Goal: Check status: Check status

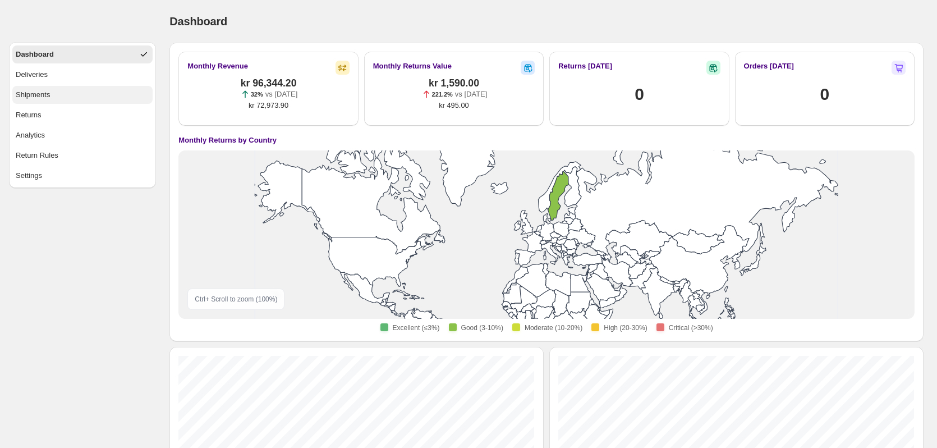
click at [67, 91] on button "Shipments" at bounding box center [82, 95] width 140 height 18
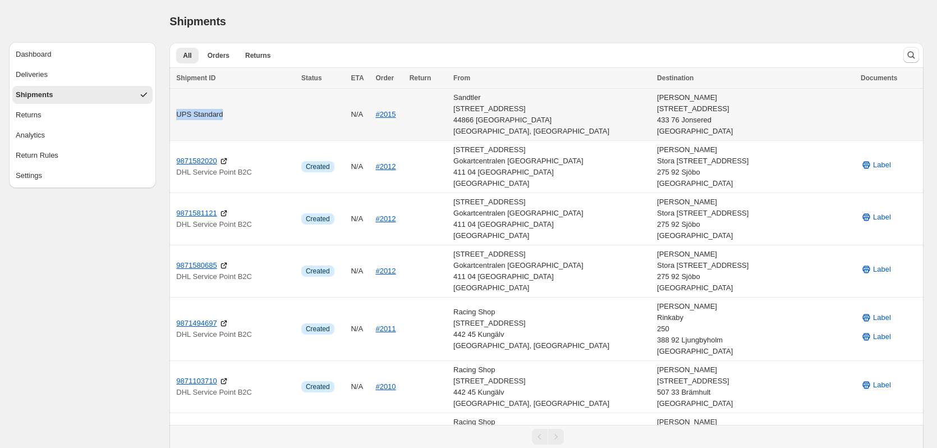
drag, startPoint x: 176, startPoint y: 113, endPoint x: 254, endPoint y: 120, distance: 78.9
click at [254, 120] on td "UPS Standard" at bounding box center [233, 115] width 128 height 52
click at [255, 117] on div "UPS Standard" at bounding box center [235, 114] width 118 height 11
drag, startPoint x: 218, startPoint y: 107, endPoint x: 173, endPoint y: 112, distance: 45.2
click at [173, 112] on td "UPS Standard" at bounding box center [233, 115] width 128 height 52
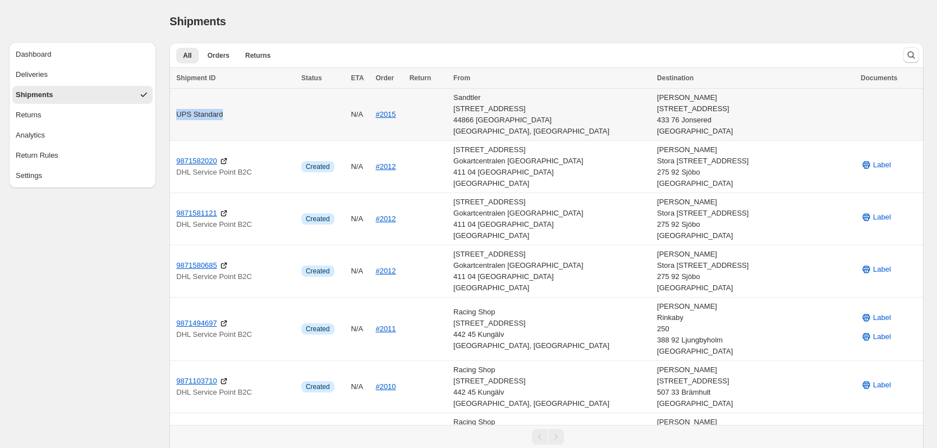
click at [178, 113] on div "UPS Standard" at bounding box center [235, 114] width 118 height 11
click at [195, 116] on div "UPS Standard" at bounding box center [235, 114] width 118 height 11
drag, startPoint x: 177, startPoint y: 114, endPoint x: 221, endPoint y: 113, distance: 43.8
click at [221, 113] on td "UPS Standard" at bounding box center [233, 115] width 128 height 52
click at [221, 113] on div "UPS Standard" at bounding box center [235, 114] width 118 height 11
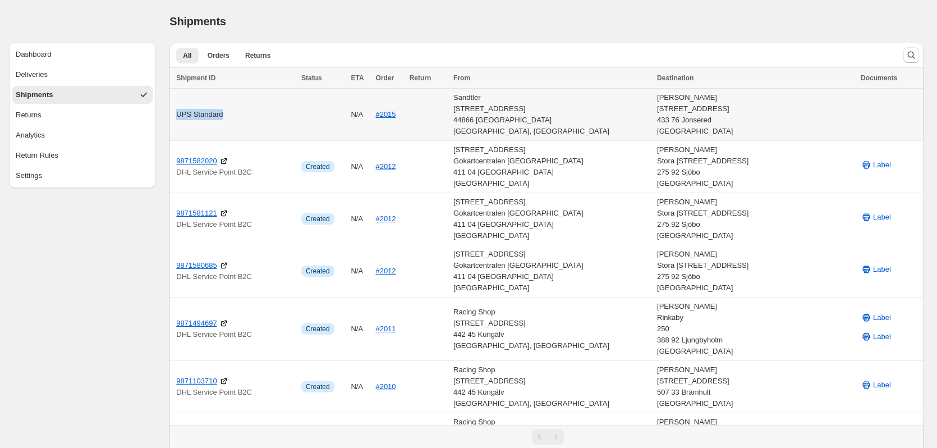
drag, startPoint x: 177, startPoint y: 114, endPoint x: 246, endPoint y: 115, distance: 68.5
click at [246, 115] on div "UPS Standard" at bounding box center [235, 114] width 118 height 11
click at [245, 116] on div "UPS Standard" at bounding box center [235, 114] width 118 height 11
drag, startPoint x: 209, startPoint y: 119, endPoint x: 163, endPoint y: 120, distance: 46.6
click at [163, 120] on div "Shipments. This page is ready Shipments All Orders Returns More views All Order…" at bounding box center [546, 322] width 781 height 644
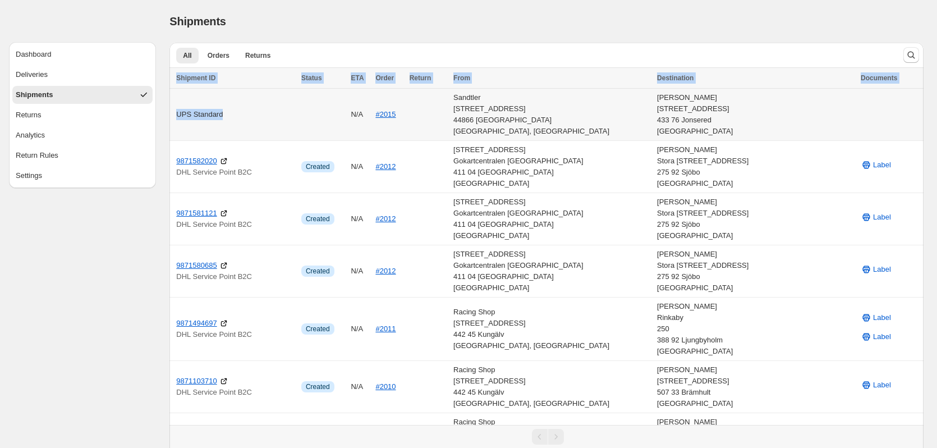
click at [176, 114] on div "UPS Standard" at bounding box center [235, 114] width 118 height 11
drag, startPoint x: 175, startPoint y: 113, endPoint x: 230, endPoint y: 113, distance: 55.0
click at [229, 113] on td "UPS Standard" at bounding box center [233, 115] width 128 height 52
click at [230, 113] on div "UPS Standard" at bounding box center [235, 114] width 118 height 11
drag, startPoint x: 223, startPoint y: 113, endPoint x: 171, endPoint y: 113, distance: 52.7
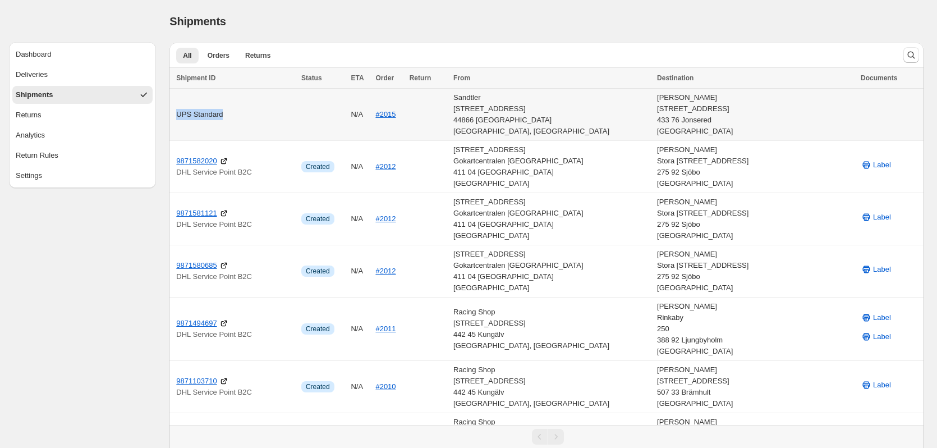
click at [171, 113] on td "UPS Standard" at bounding box center [233, 115] width 128 height 52
click at [178, 112] on div "UPS Standard" at bounding box center [235, 114] width 118 height 11
drag, startPoint x: 174, startPoint y: 114, endPoint x: 241, endPoint y: 119, distance: 67.5
click at [240, 119] on td "UPS Standard" at bounding box center [233, 115] width 128 height 52
click at [241, 119] on div "UPS Standard" at bounding box center [235, 114] width 118 height 11
